Goal: Transaction & Acquisition: Purchase product/service

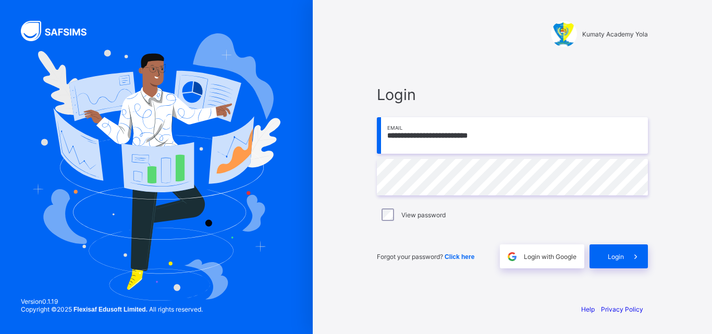
type input "**********"
click at [621, 259] on span "Login" at bounding box center [616, 257] width 16 height 8
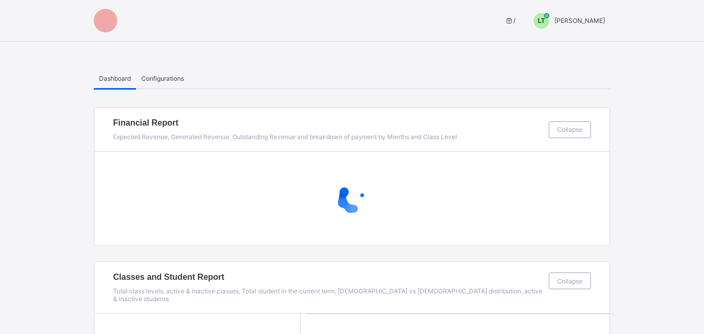
click at [545, 21] on span "LT" at bounding box center [541, 20] width 7 height 7
click at [580, 39] on ul "Switch to Admin View Logout" at bounding box center [566, 55] width 89 height 42
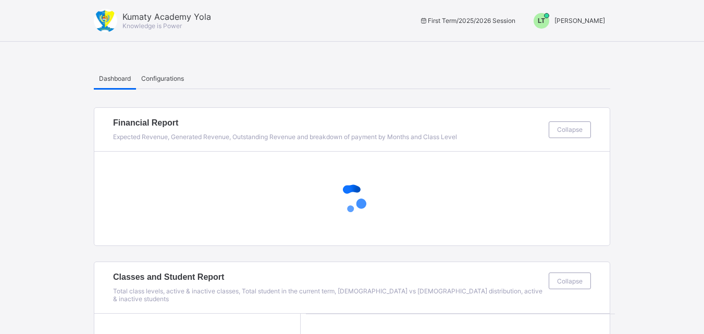
click at [570, 16] on div "LT [PERSON_NAME]" at bounding box center [566, 21] width 87 height 16
click at [570, 43] on span "Switch to Admin View" at bounding box center [566, 45] width 79 height 12
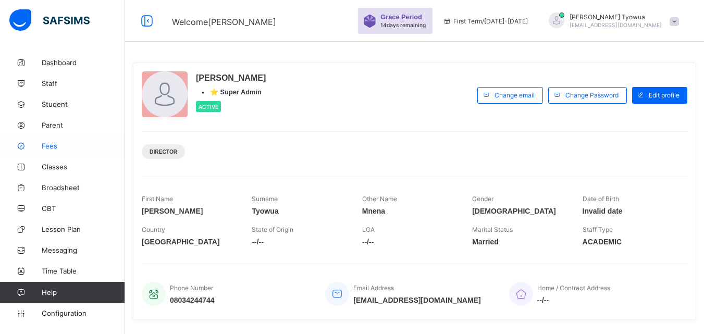
click at [60, 143] on span "Fees" at bounding box center [83, 146] width 83 height 8
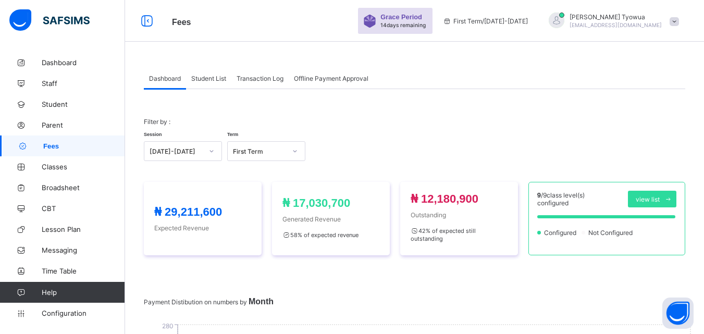
click at [210, 78] on span "Student List" at bounding box center [208, 79] width 35 height 8
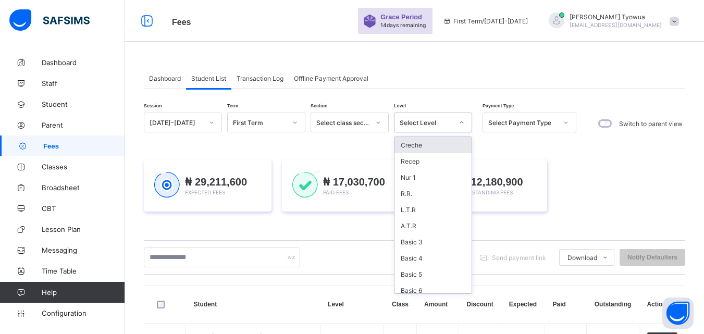
scroll to position [5, 0]
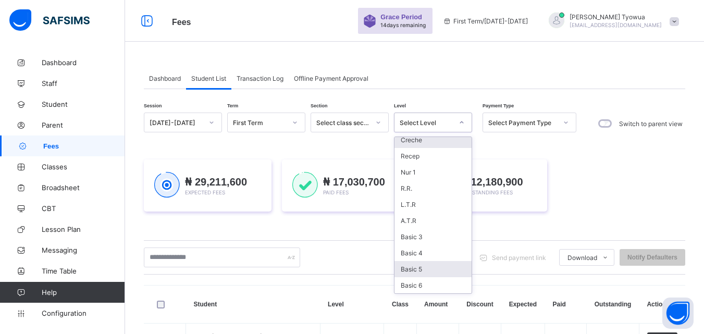
click at [424, 273] on div "Basic 5" at bounding box center [433, 269] width 77 height 16
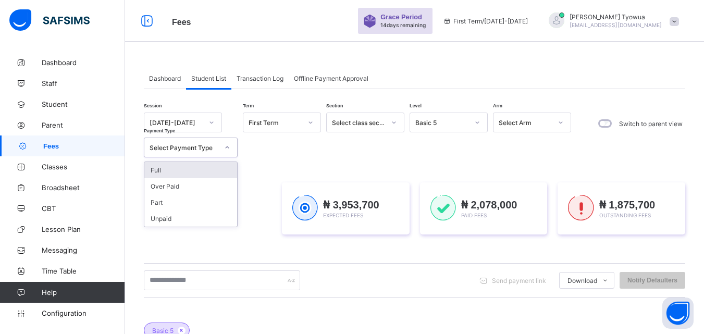
click at [200, 164] on div "Full" at bounding box center [190, 170] width 93 height 16
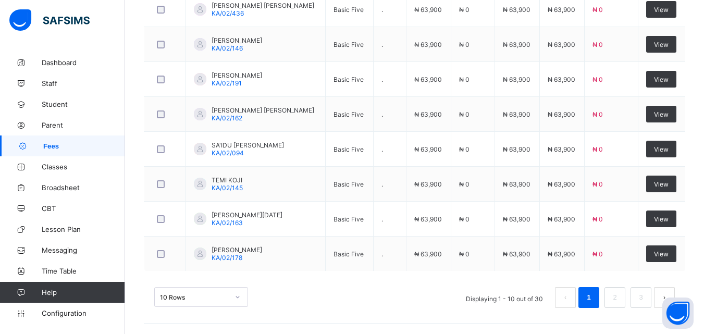
scroll to position [498, 0]
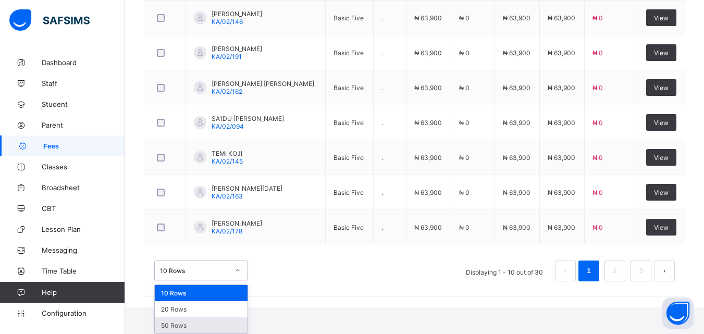
click at [189, 332] on div "50 Rows" at bounding box center [201, 326] width 93 height 16
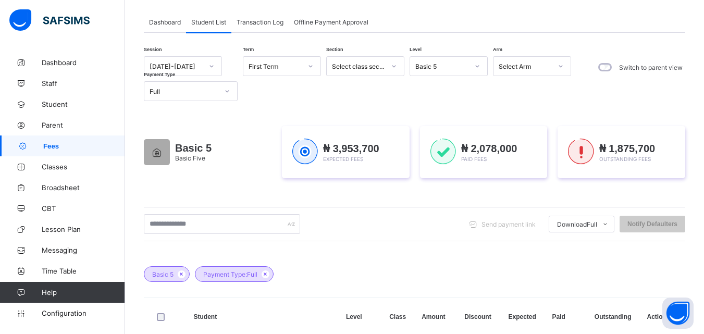
scroll to position [0, 0]
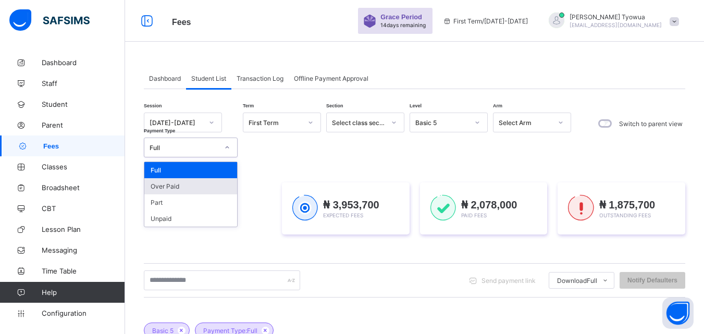
click at [172, 186] on div "Over Paid" at bounding box center [190, 186] width 93 height 16
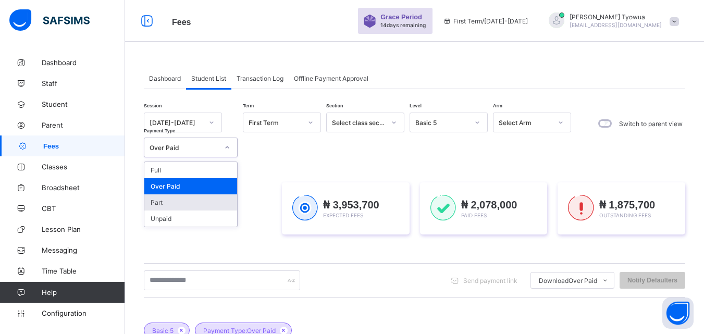
click at [174, 202] on div "Part" at bounding box center [190, 202] width 93 height 16
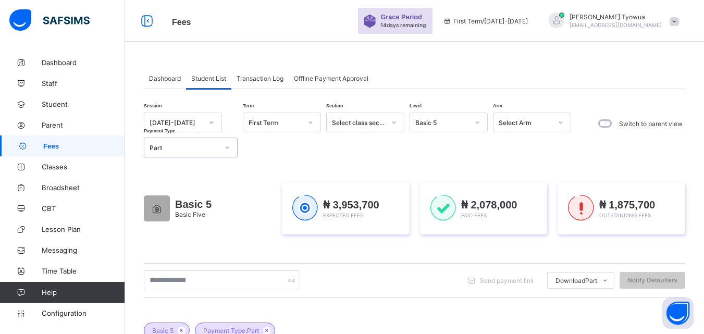
click at [570, 29] on div at bounding box center [557, 21] width 26 height 17
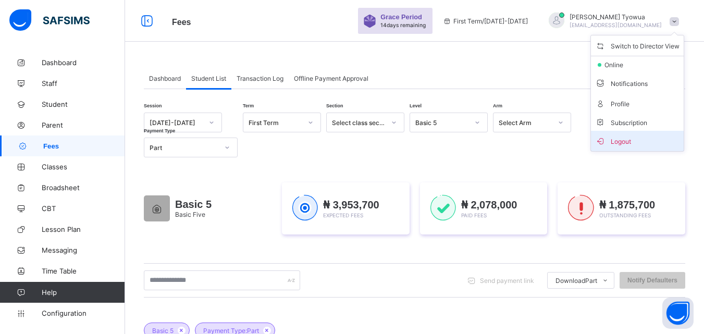
click at [633, 141] on span "Logout" at bounding box center [637, 141] width 84 height 12
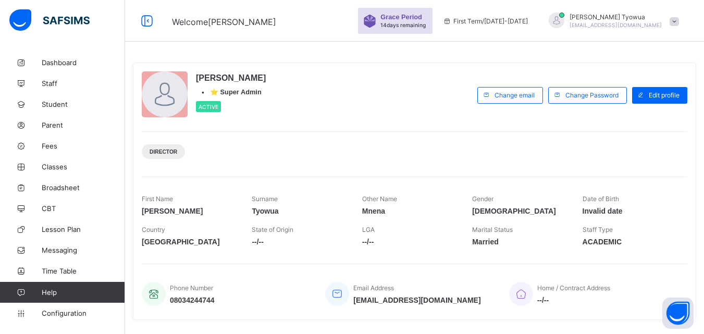
click at [570, 26] on div at bounding box center [557, 21] width 26 height 17
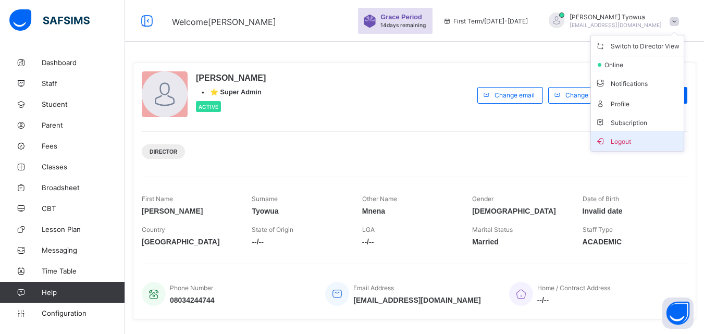
click at [606, 142] on icon at bounding box center [600, 141] width 10 height 9
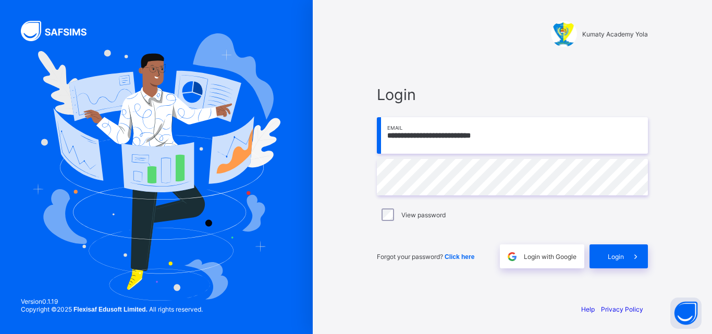
click at [520, 121] on input "**********" at bounding box center [512, 135] width 271 height 36
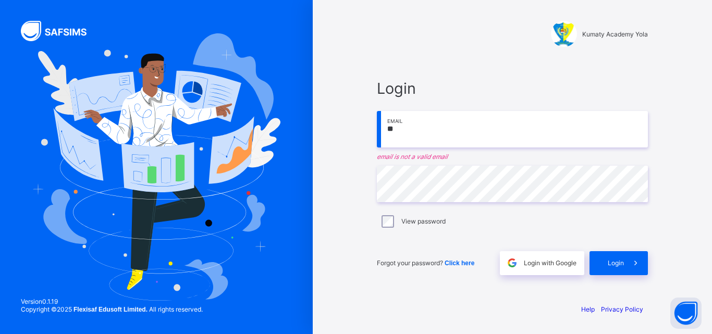
type input "*"
type input "**********"
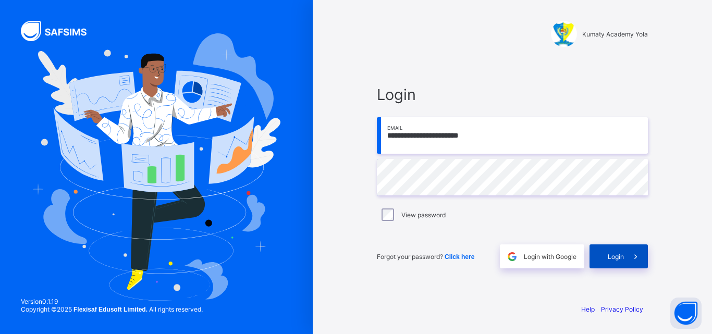
click at [631, 262] on span at bounding box center [636, 257] width 24 height 24
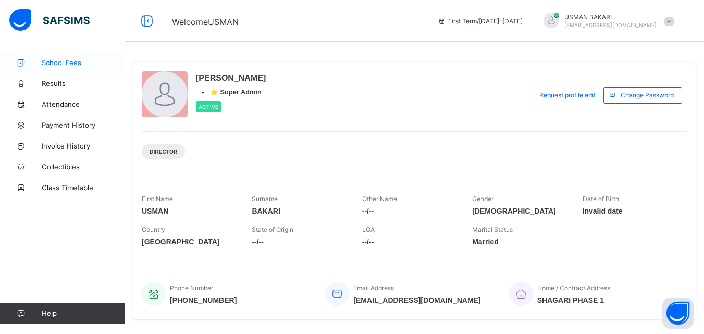
click at [62, 65] on span "School Fees" at bounding box center [83, 62] width 83 height 8
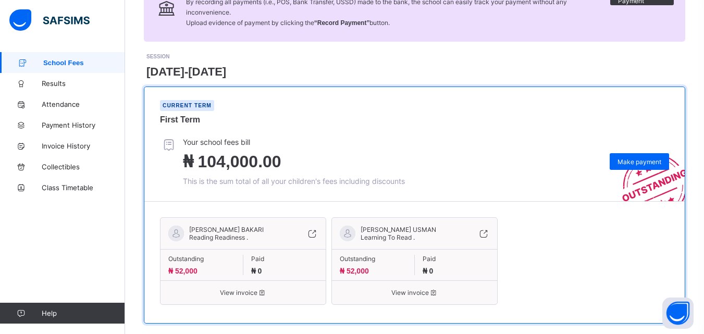
scroll to position [121, 0]
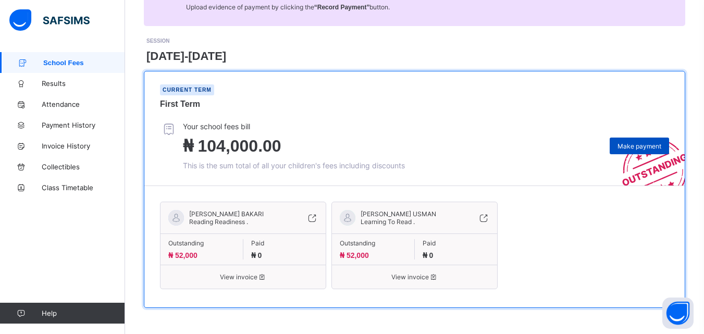
click at [644, 144] on span "Make payment" at bounding box center [640, 146] width 44 height 8
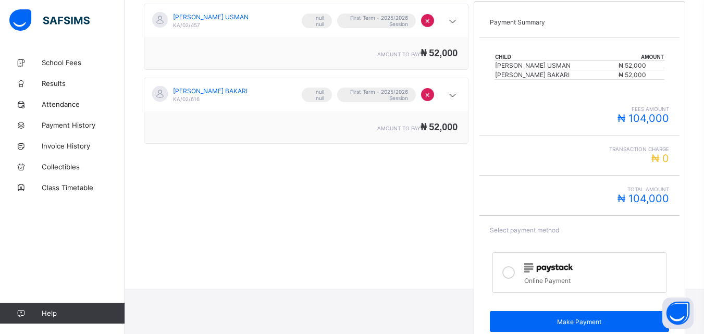
scroll to position [211, 0]
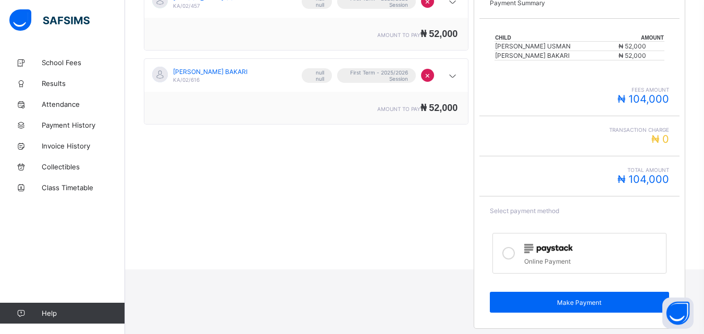
click at [565, 254] on div at bounding box center [593, 248] width 136 height 14
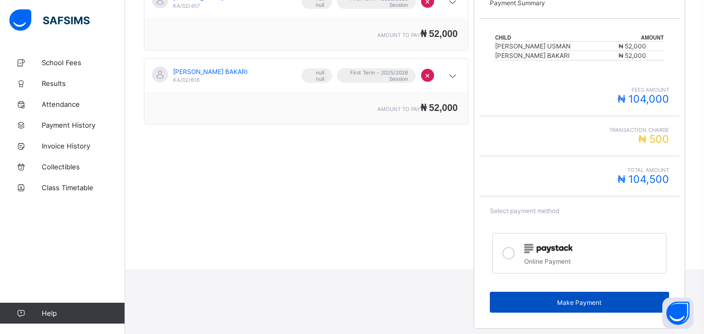
click at [586, 302] on span "Make Payment" at bounding box center [579, 303] width 163 height 8
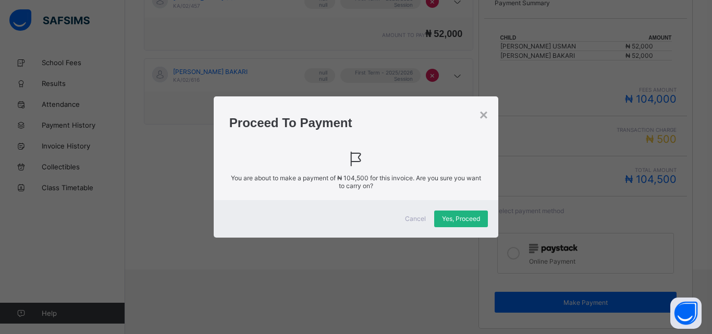
click at [471, 216] on span "Yes, Proceed" at bounding box center [461, 219] width 38 height 8
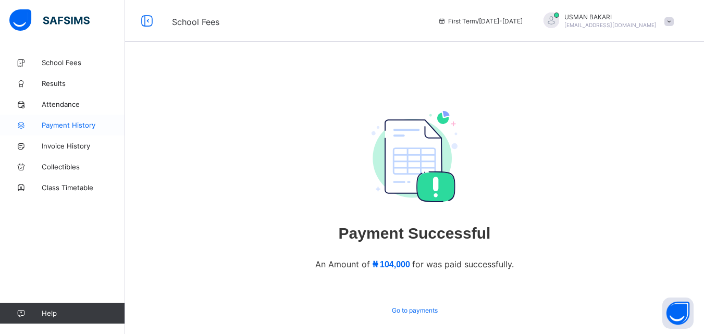
click at [76, 121] on span "Payment History" at bounding box center [83, 125] width 83 height 8
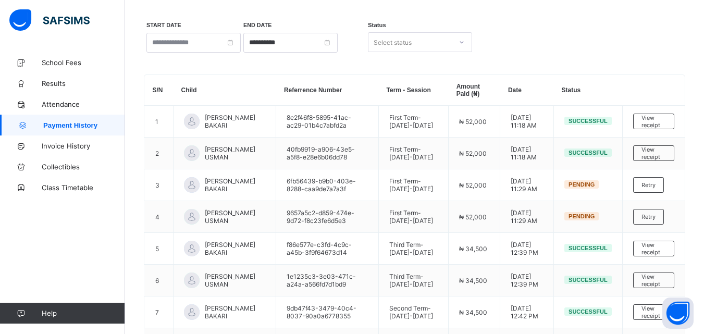
scroll to position [50, 0]
